Goal: Find contact information: Find contact information

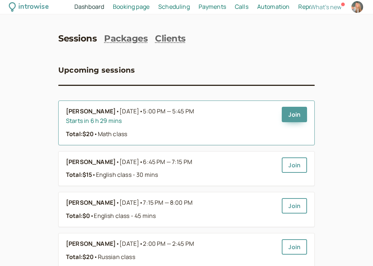
click at [101, 110] on b "[PERSON_NAME]" at bounding box center [91, 112] width 50 height 10
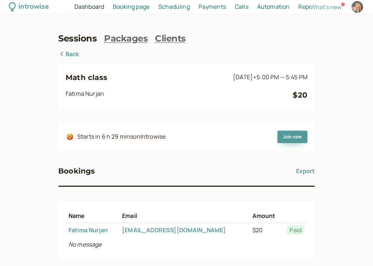
click at [57, 48] on div "introwise Dashboard Dashboard Booking page Booking Scheduling Scheduling Paymen…" at bounding box center [186, 172] width 373 height 345
click at [62, 52] on icon at bounding box center [61, 54] width 7 height 6
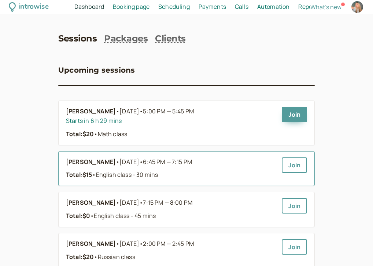
click at [80, 157] on b "[PERSON_NAME]" at bounding box center [91, 162] width 50 height 10
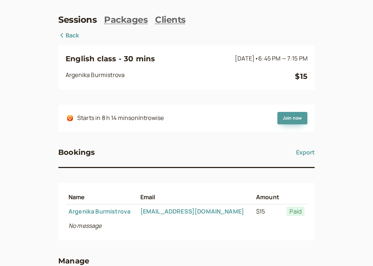
scroll to position [32, 0]
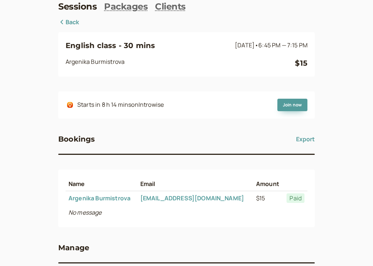
click at [178, 196] on link "Argenika@gmail.com" at bounding box center [192, 198] width 104 height 8
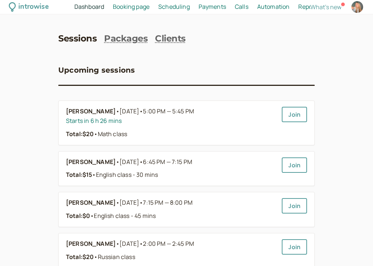
scroll to position [50, 0]
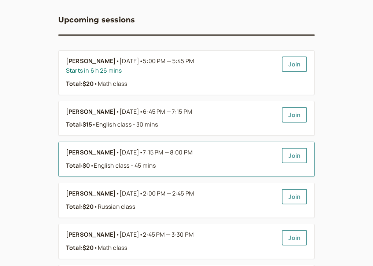
click at [179, 159] on link "[PERSON_NAME] • [DATE] • 7:15 PM — 8:00 PM Total: $0 • English class - 45 mins" at bounding box center [171, 159] width 210 height 23
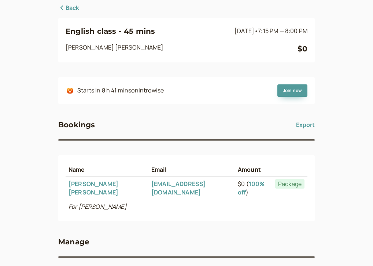
scroll to position [50, 0]
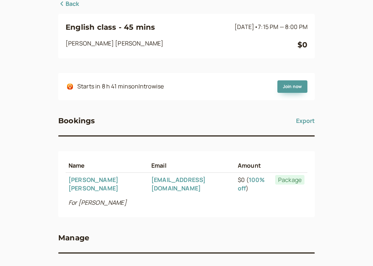
click at [67, 9] on div "English class - 45 mins [DATE] • 7:15 PM — 8:00 PM [PERSON_NAME] $0 Starts in 8…" at bounding box center [186, 141] width 256 height 284
click at [65, 3] on link "Back" at bounding box center [68, 4] width 21 height 10
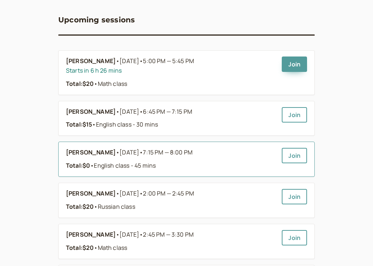
click at [160, 171] on li "[PERSON_NAME] • [DATE] • 7:15 PM — 8:00 PM Total: $0 • English class - 45 mins …" at bounding box center [186, 158] width 256 height 35
click at [91, 151] on b "[PERSON_NAME]" at bounding box center [91, 153] width 50 height 10
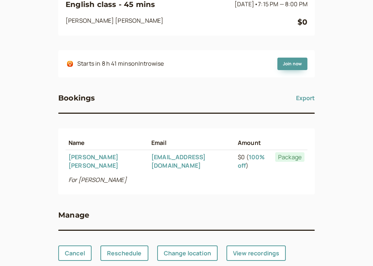
scroll to position [69, 0]
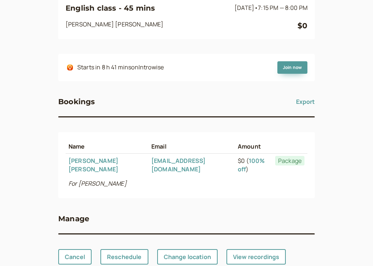
click at [159, 162] on link "[EMAIL_ADDRESS][DOMAIN_NAME]" at bounding box center [178, 164] width 54 height 16
